Goal: Information Seeking & Learning: Learn about a topic

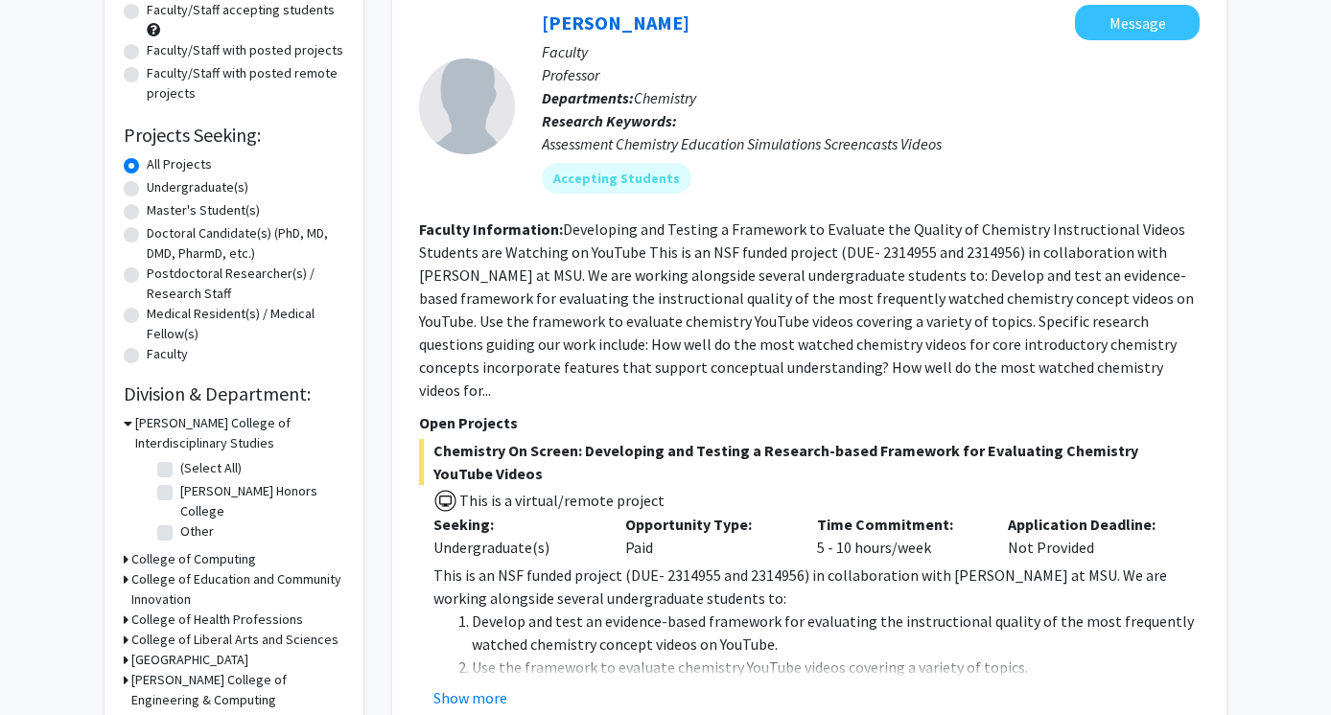
scroll to position [200, 0]
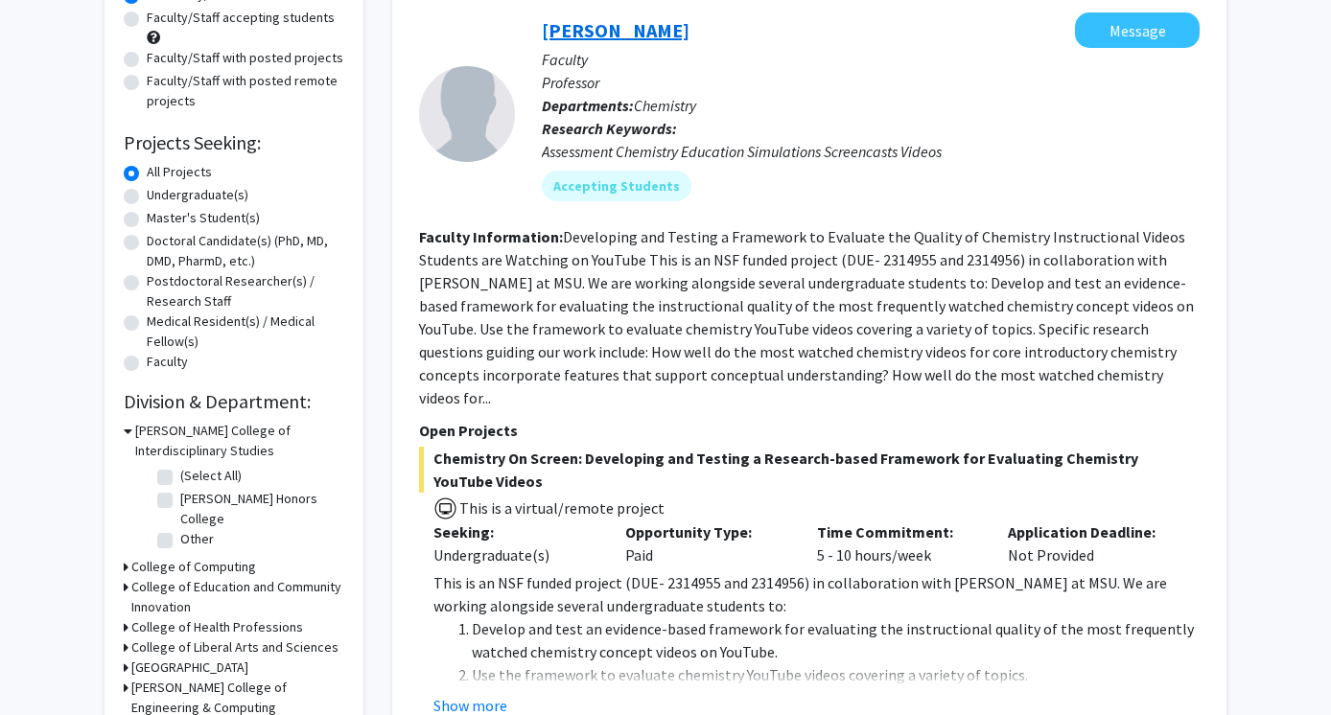
click at [582, 35] on link "[PERSON_NAME]" at bounding box center [616, 30] width 148 height 24
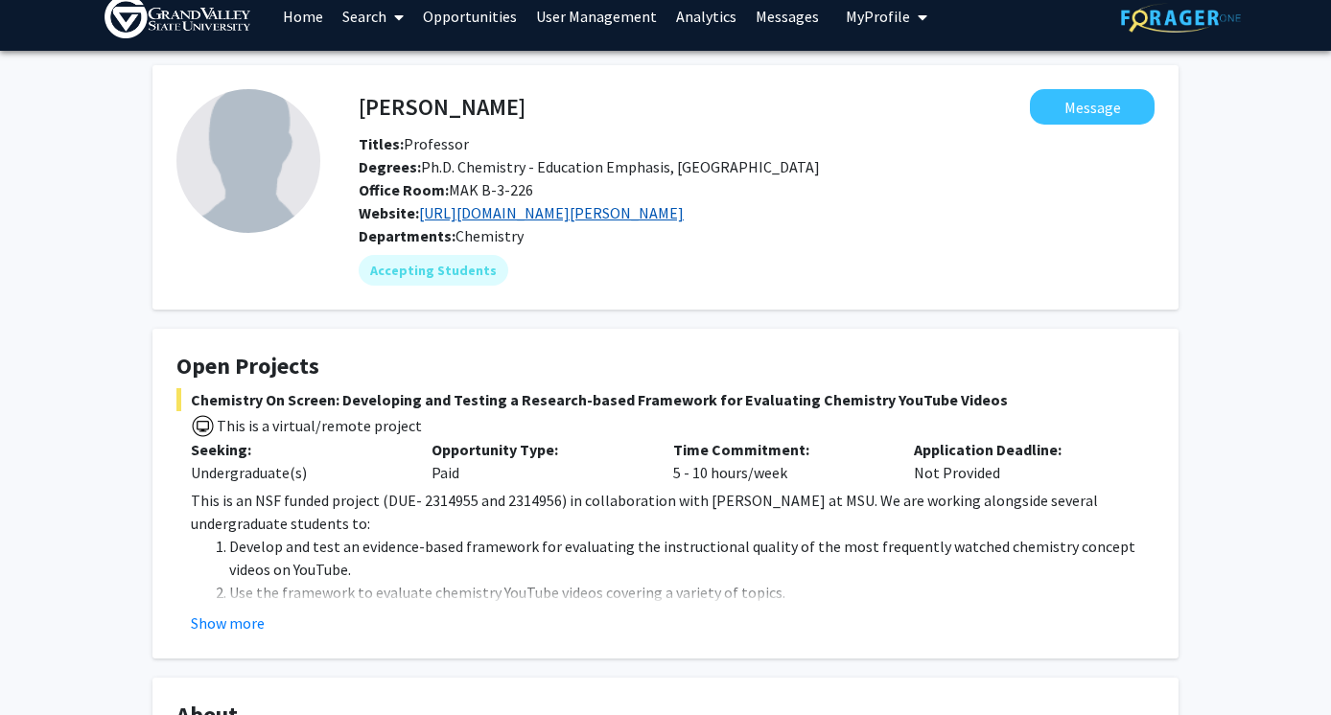
scroll to position [19, 0]
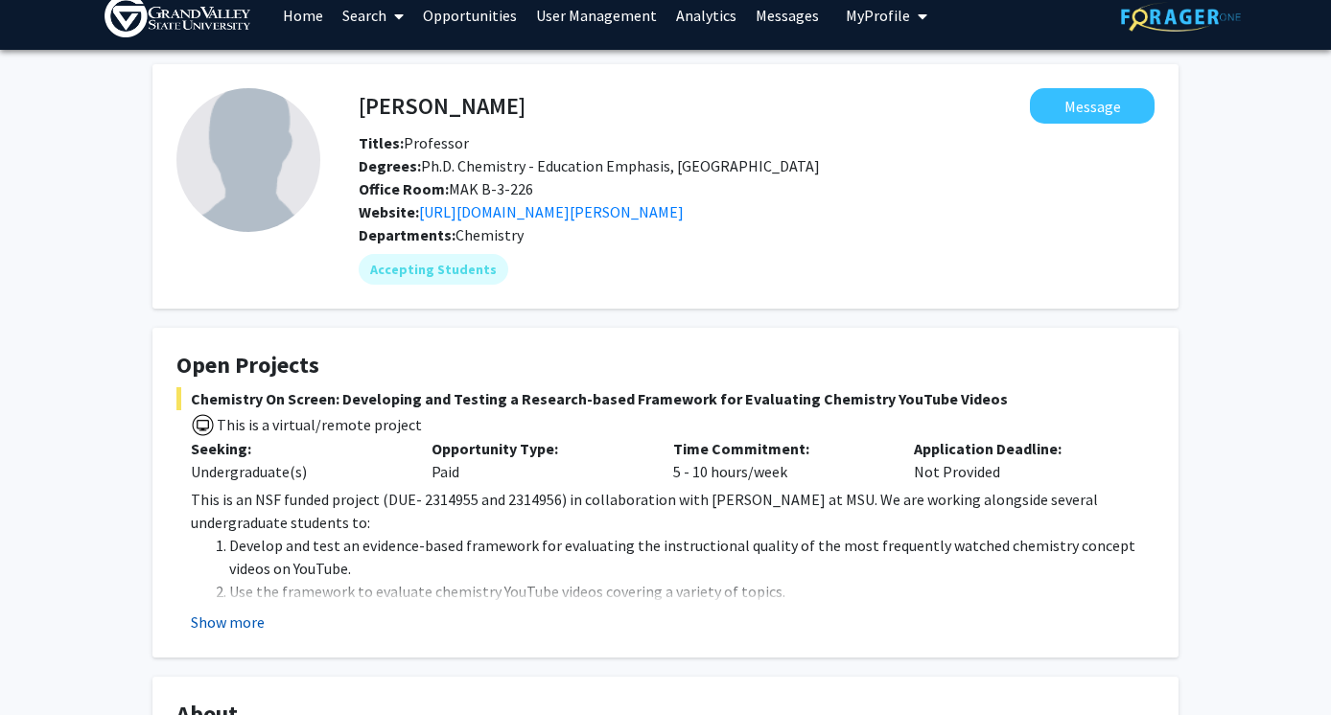
click at [224, 627] on button "Show more" at bounding box center [228, 622] width 74 height 23
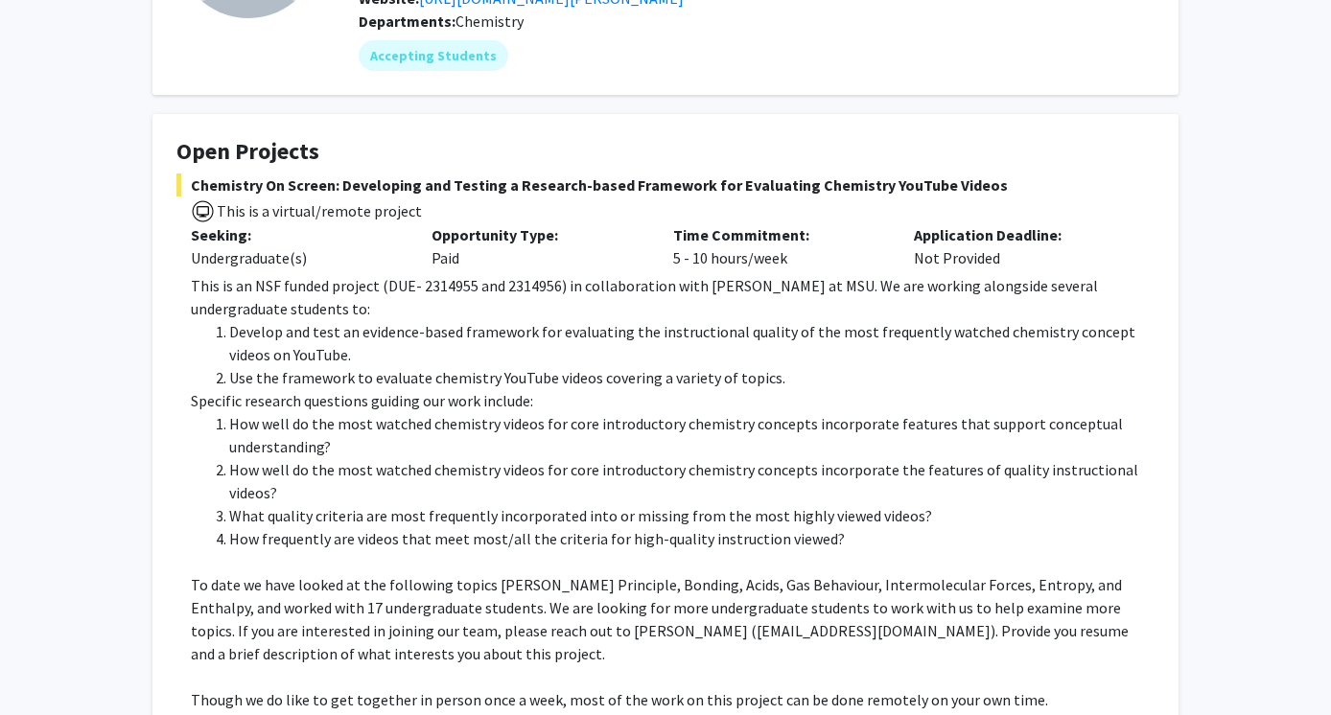
scroll to position [0, 0]
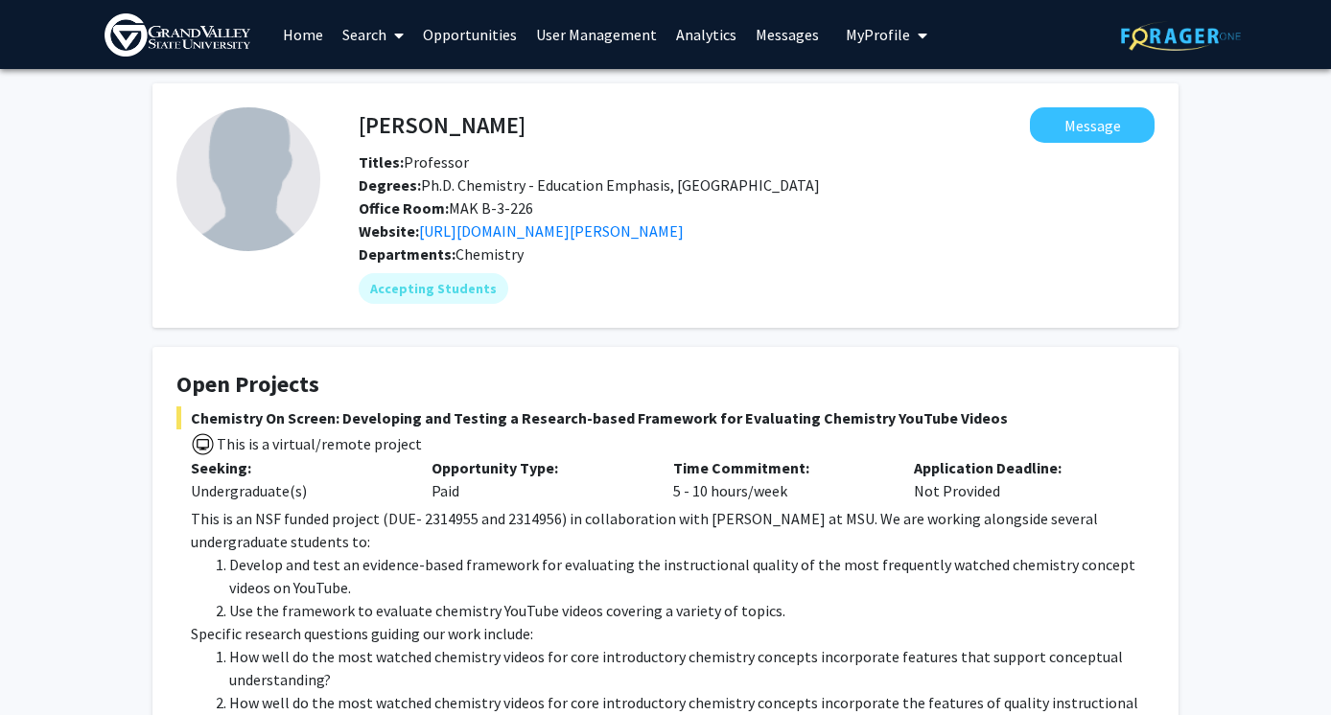
click at [302, 37] on link "Home" at bounding box center [302, 34] width 59 height 67
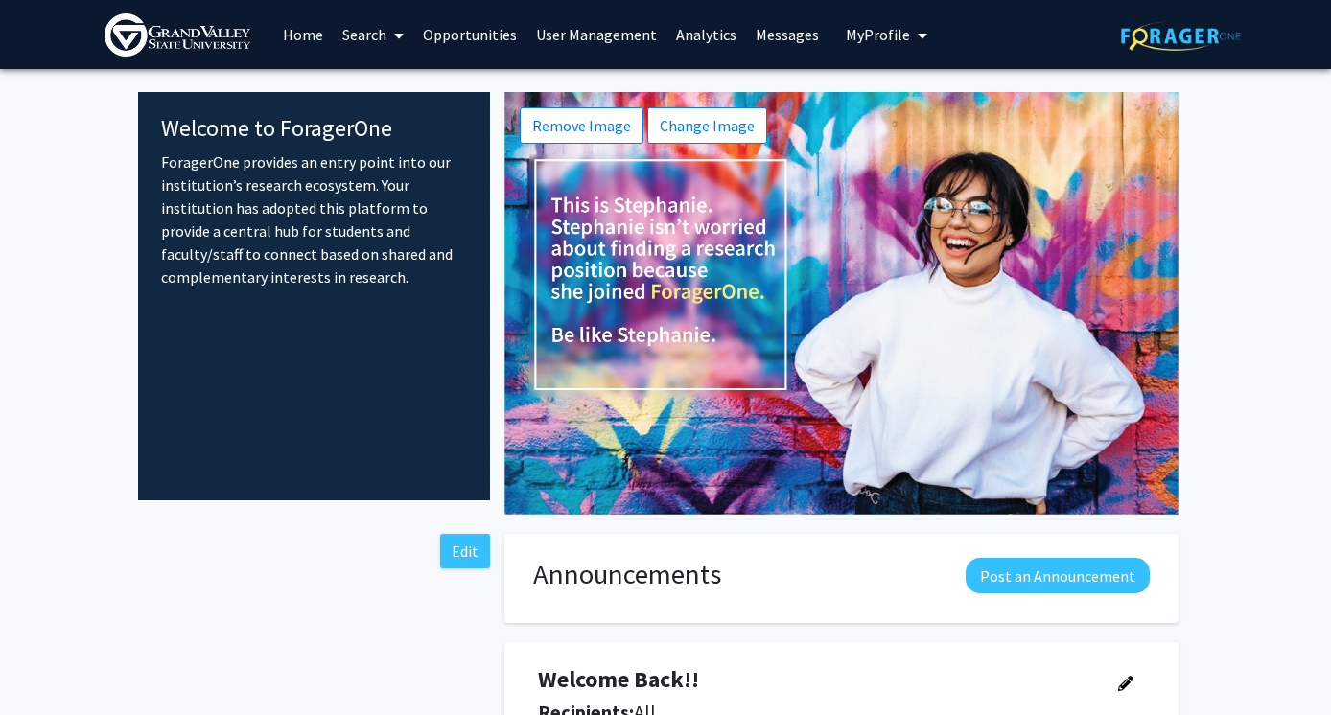
click at [365, 33] on link "Search" at bounding box center [373, 34] width 81 height 67
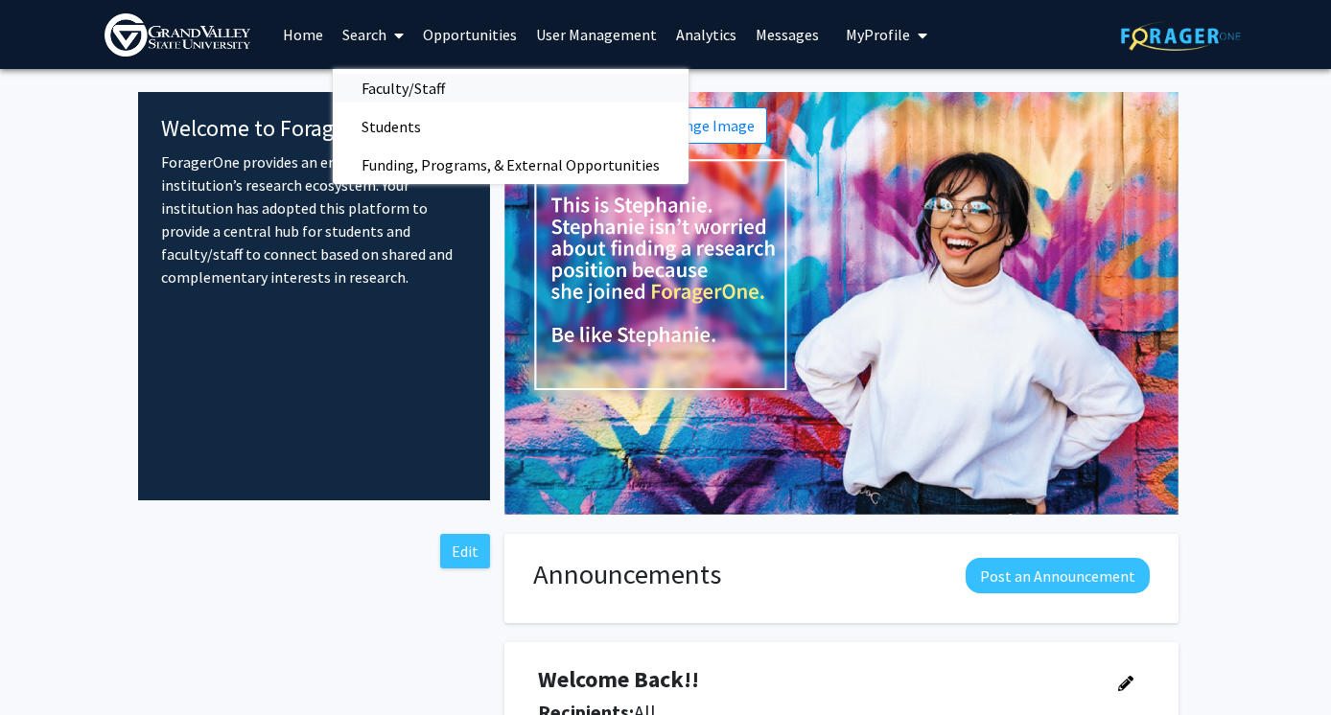
click at [387, 79] on span "Faculty/Staff" at bounding box center [403, 88] width 141 height 38
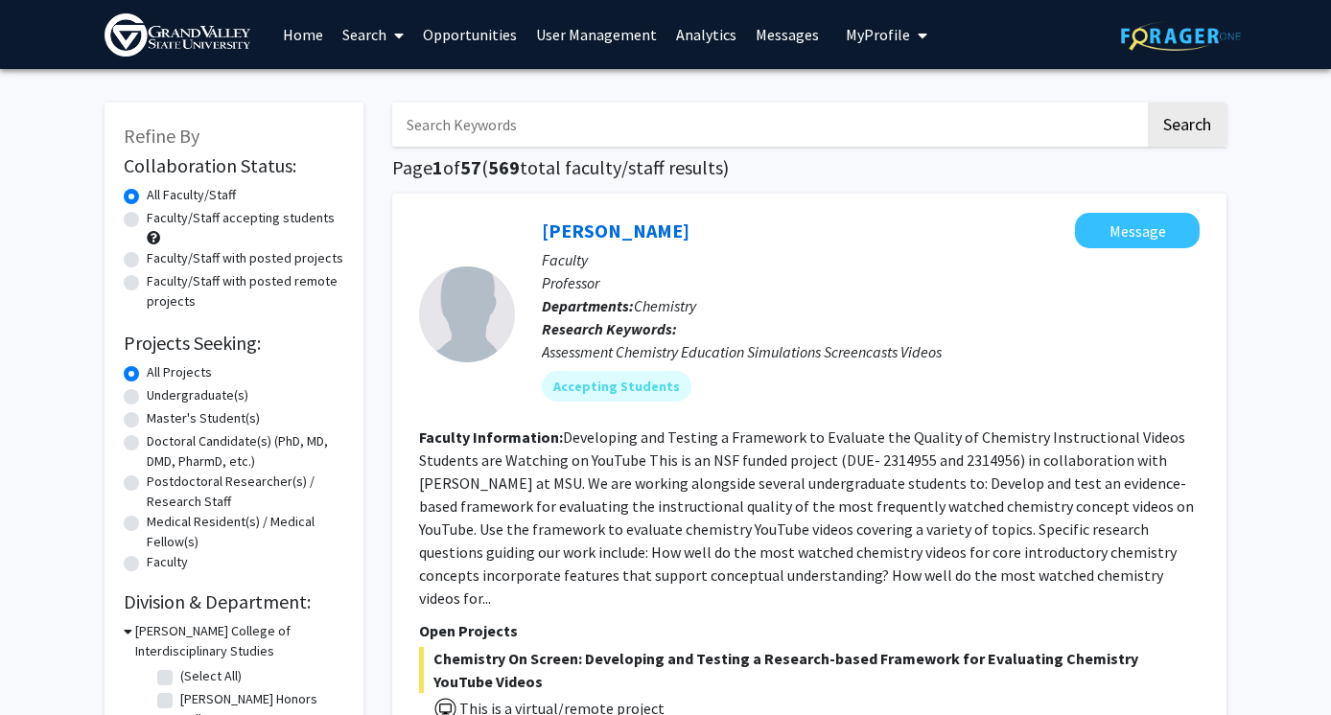
click at [480, 137] on input "Search Keywords" at bounding box center [768, 125] width 753 height 44
click at [427, 129] on input "excercise science" at bounding box center [768, 125] width 753 height 44
click at [435, 129] on input "excercise science" at bounding box center [768, 125] width 753 height 44
drag, startPoint x: 462, startPoint y: 127, endPoint x: 418, endPoint y: 127, distance: 44.1
click at [418, 127] on input "excercise science" at bounding box center [768, 125] width 753 height 44
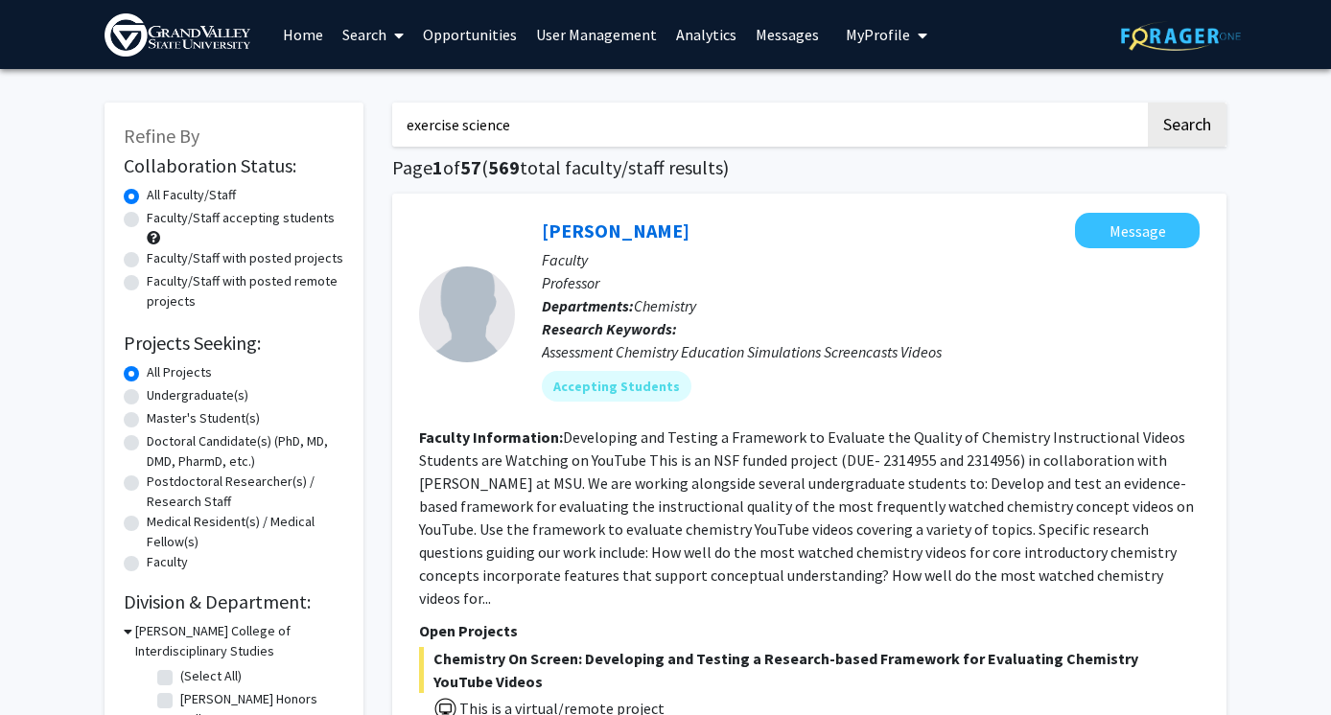
type input "exercise science"
click at [1148, 103] on button "Search" at bounding box center [1187, 125] width 79 height 44
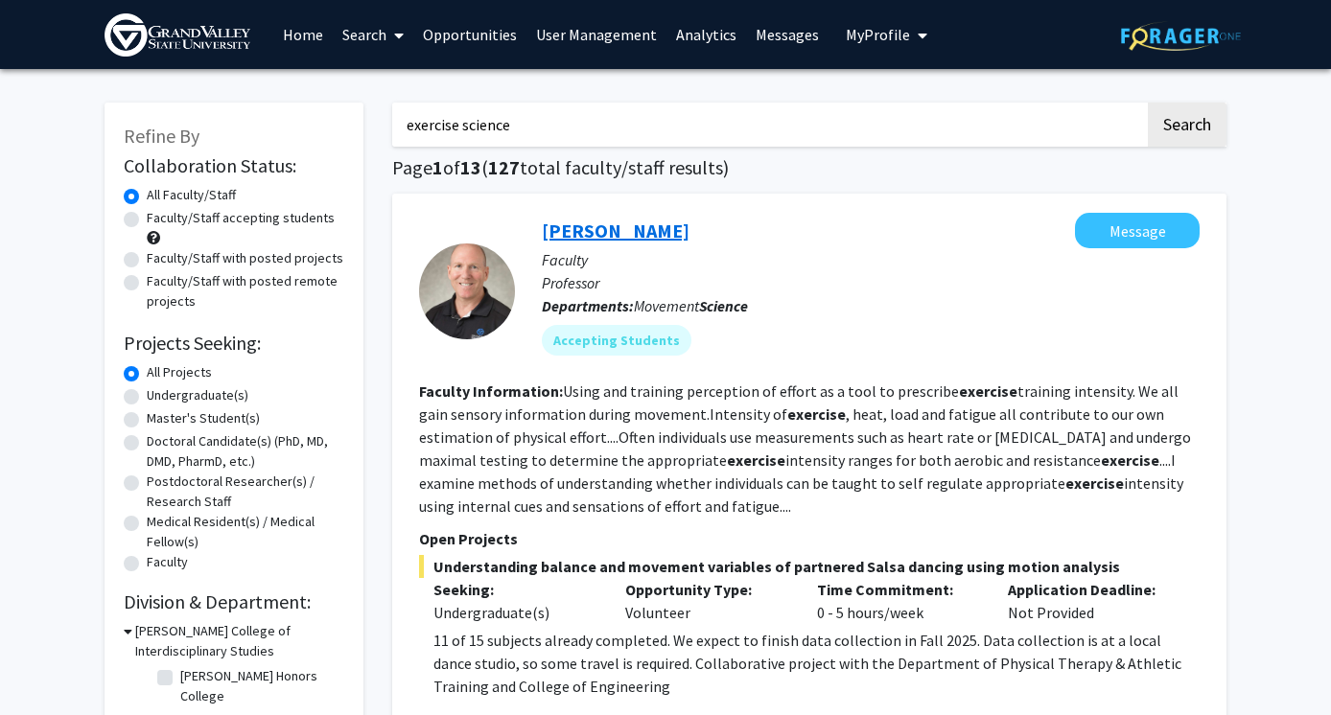
click at [589, 232] on link "[PERSON_NAME]" at bounding box center [616, 231] width 148 height 24
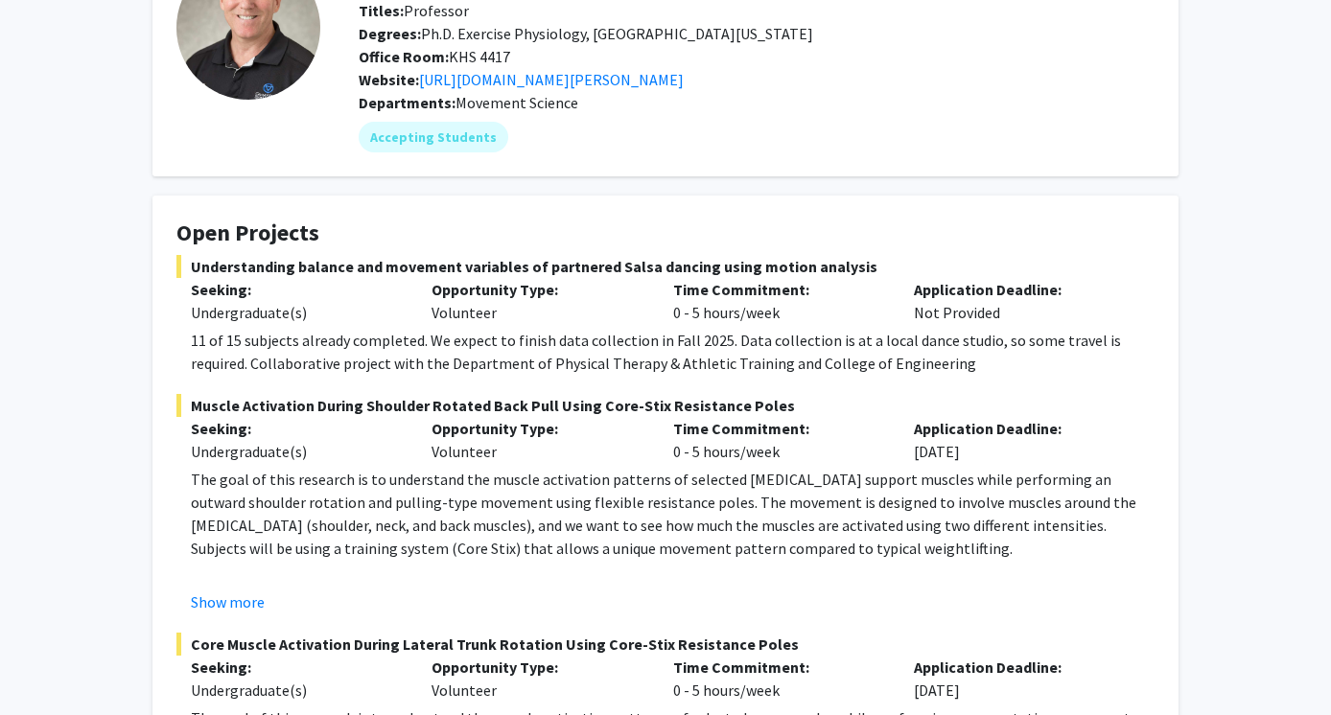
scroll to position [131, 0]
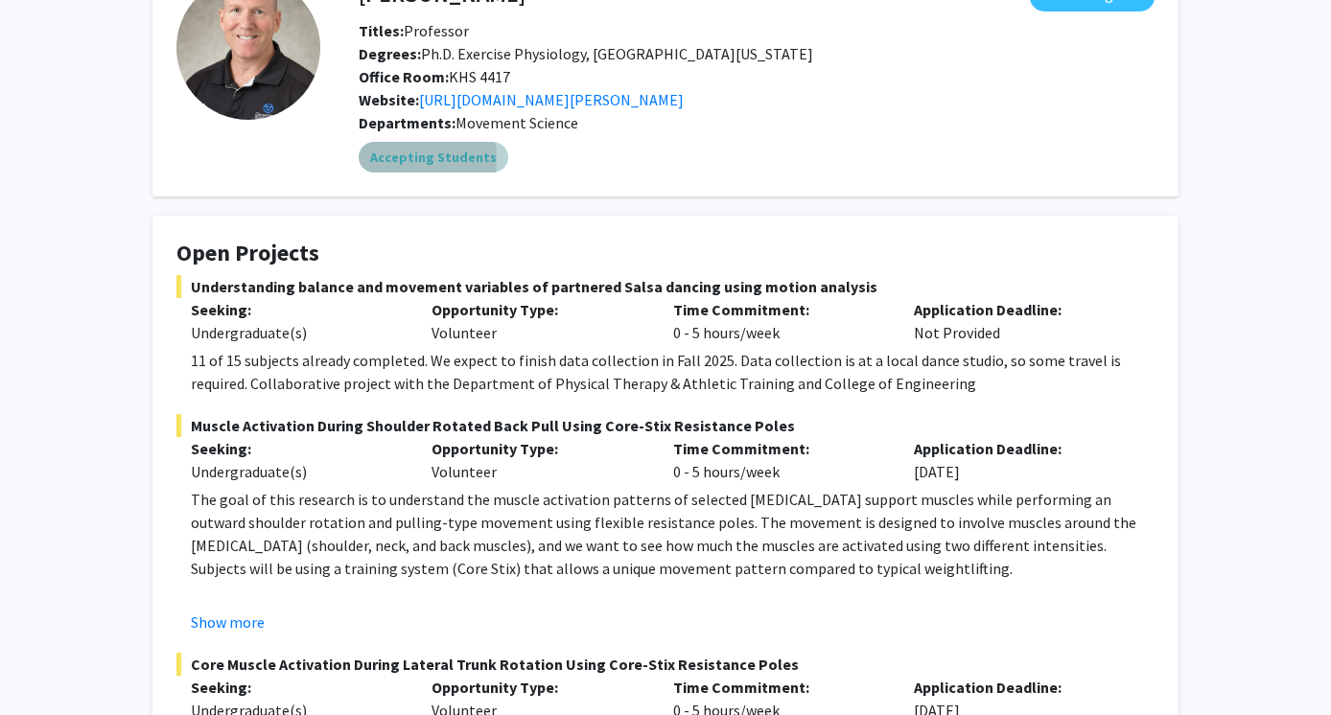
click at [394, 159] on mat-chip "Accepting Students" at bounding box center [434, 157] width 150 height 31
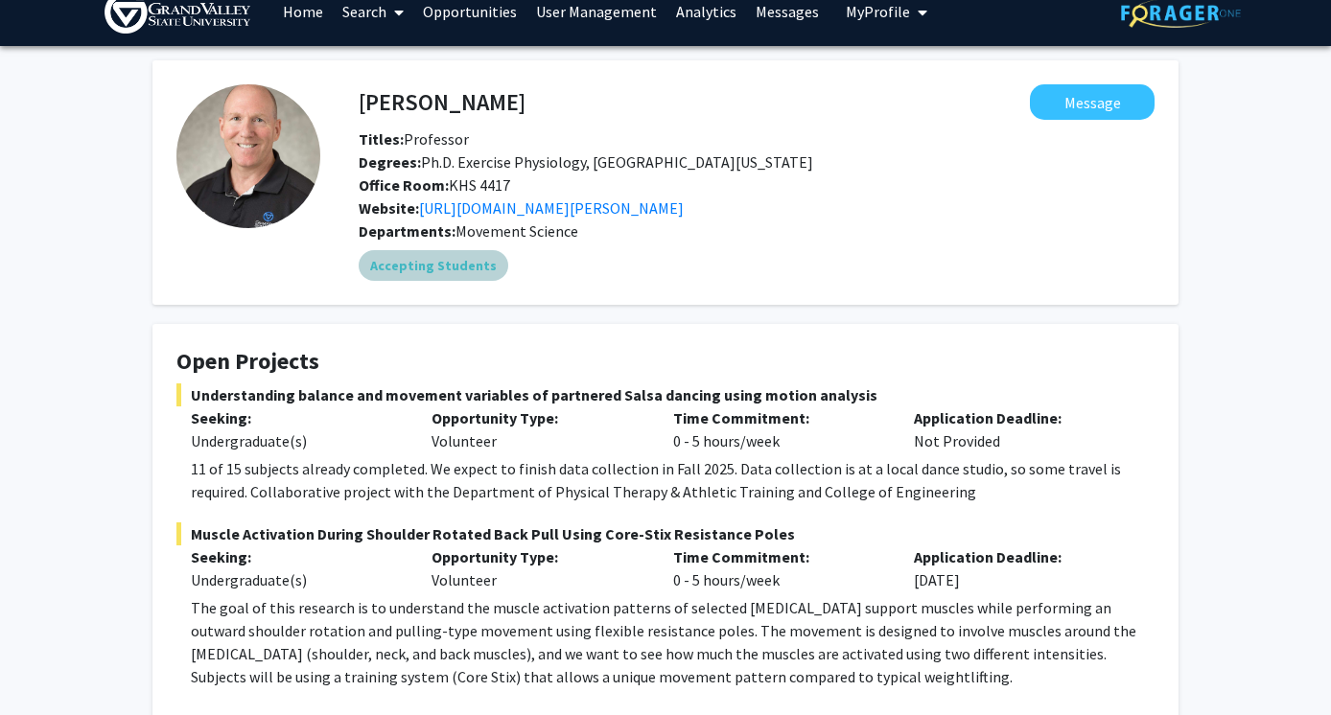
scroll to position [22, 0]
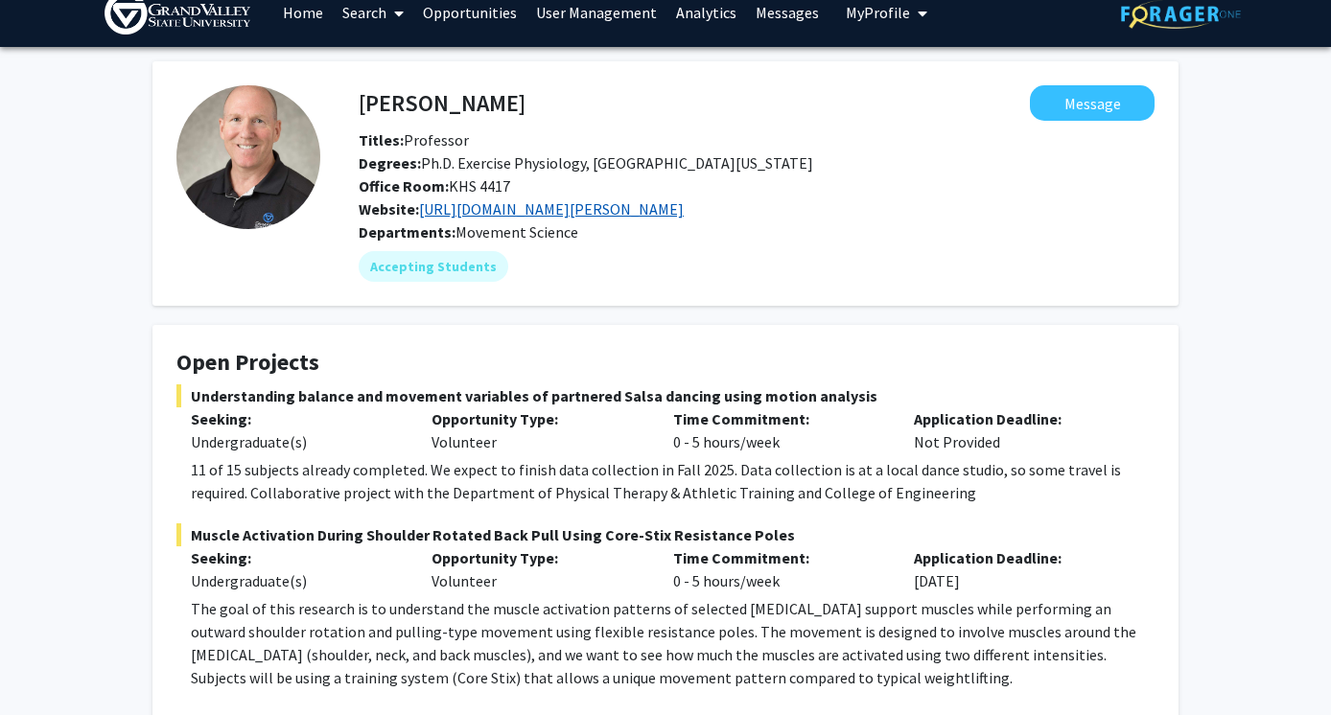
click at [575, 201] on link "[URL][DOMAIN_NAME][PERSON_NAME]" at bounding box center [551, 208] width 265 height 19
click at [798, 17] on link "Messages" at bounding box center [787, 12] width 82 height 67
